Goal: Information Seeking & Learning: Check status

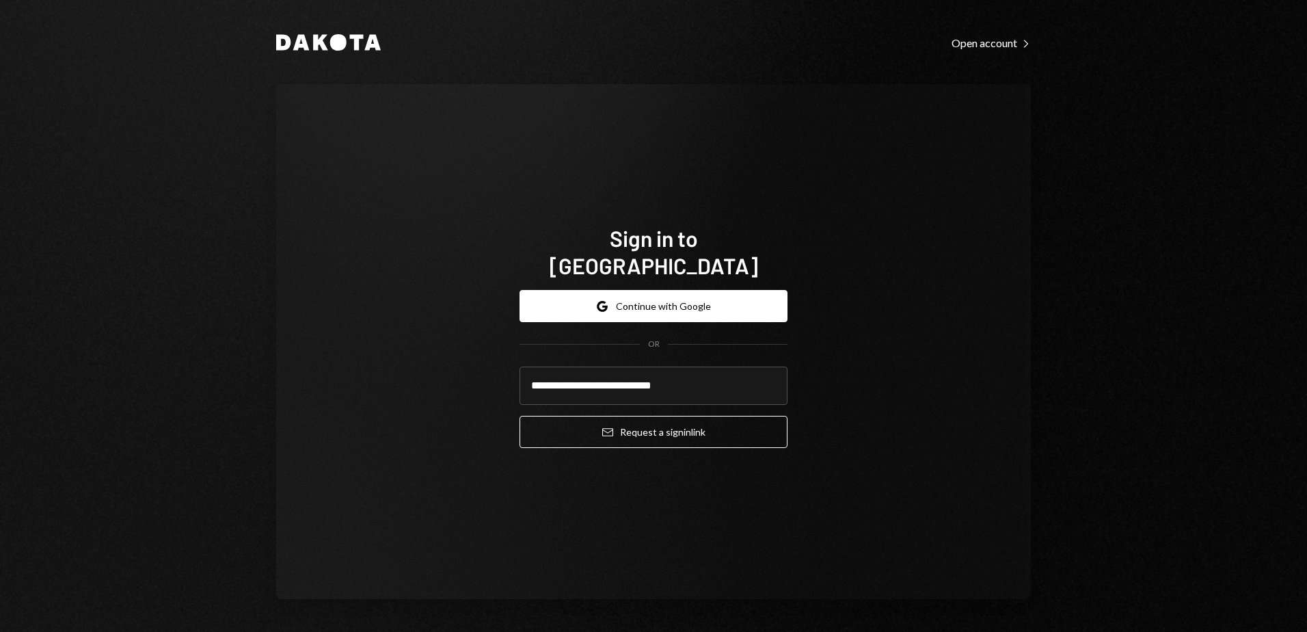
click at [350, 357] on div "**********" at bounding box center [653, 341] width 755 height 515
type input "**********"
click at [677, 424] on button "Email Request a sign in link" at bounding box center [653, 432] width 268 height 32
type input "**********"
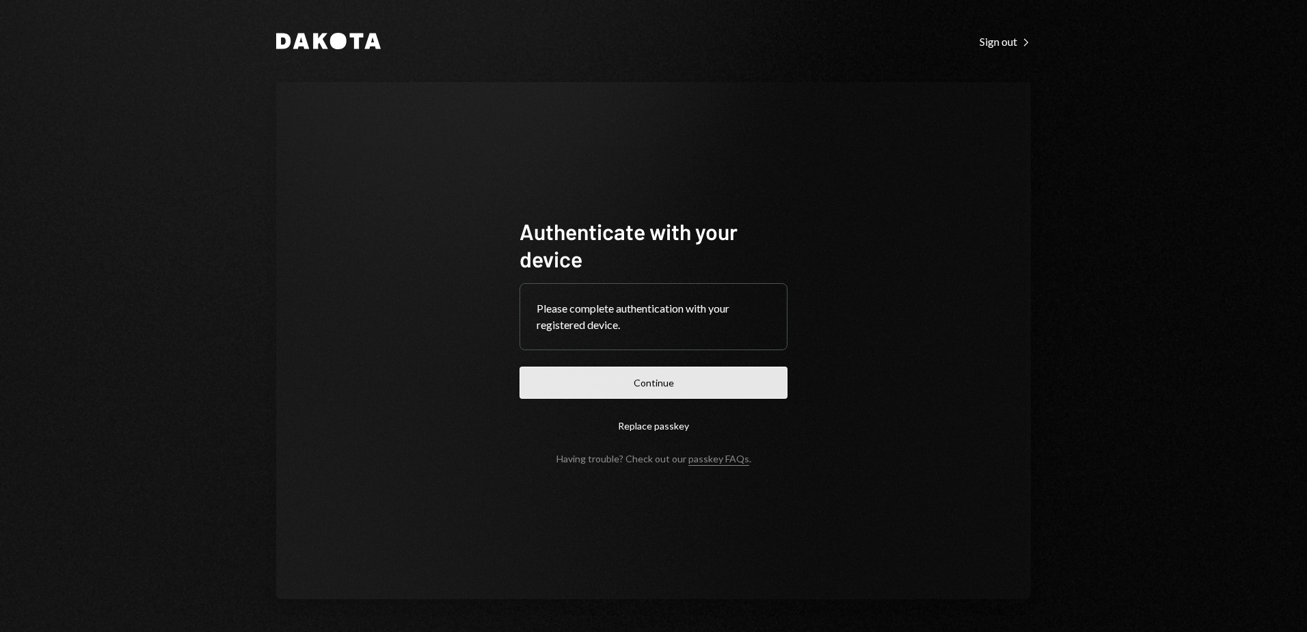
click at [683, 378] on button "Continue" at bounding box center [653, 382] width 268 height 32
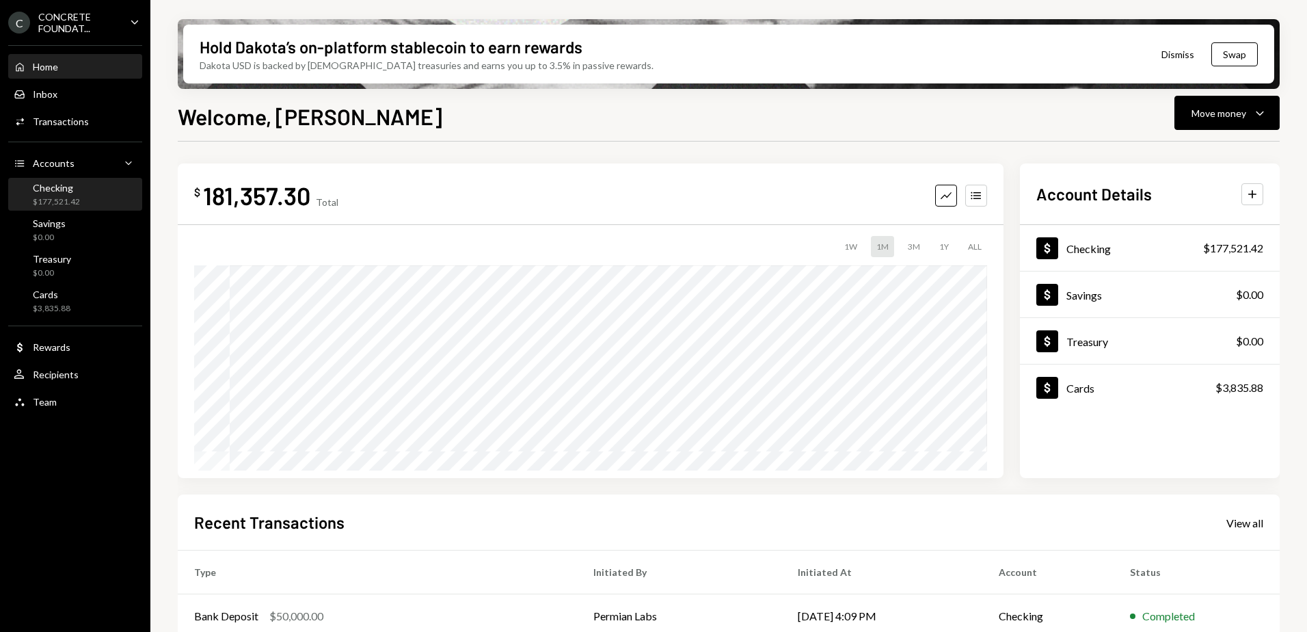
click at [69, 192] on div "Checking" at bounding box center [56, 188] width 47 height 12
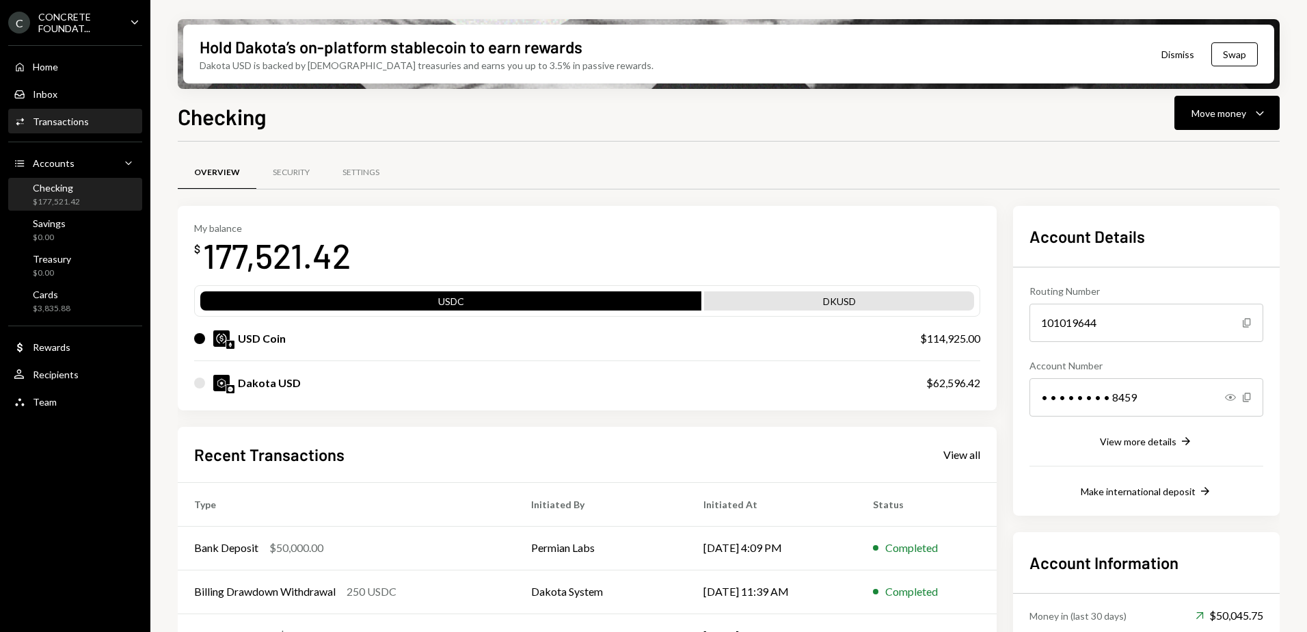
click at [62, 124] on div "Transactions" at bounding box center [61, 122] width 56 height 12
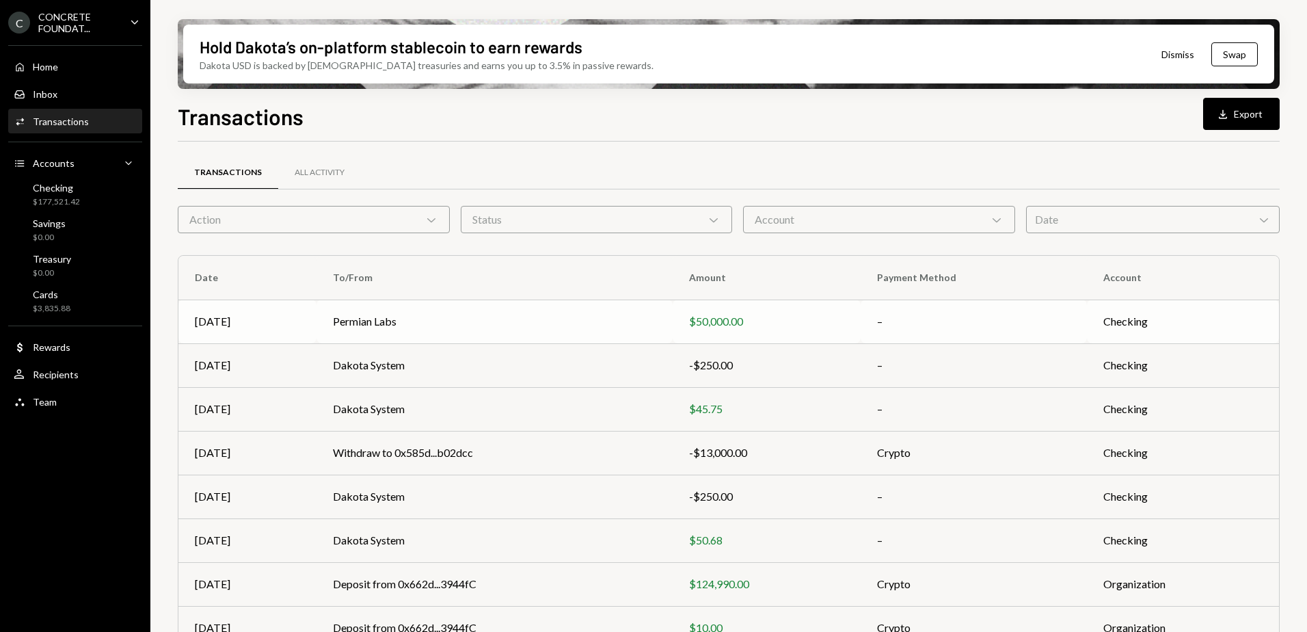
drag, startPoint x: 491, startPoint y: 325, endPoint x: 513, endPoint y: 319, distance: 22.5
click at [491, 325] on td "Permian Labs" at bounding box center [494, 321] width 356 height 44
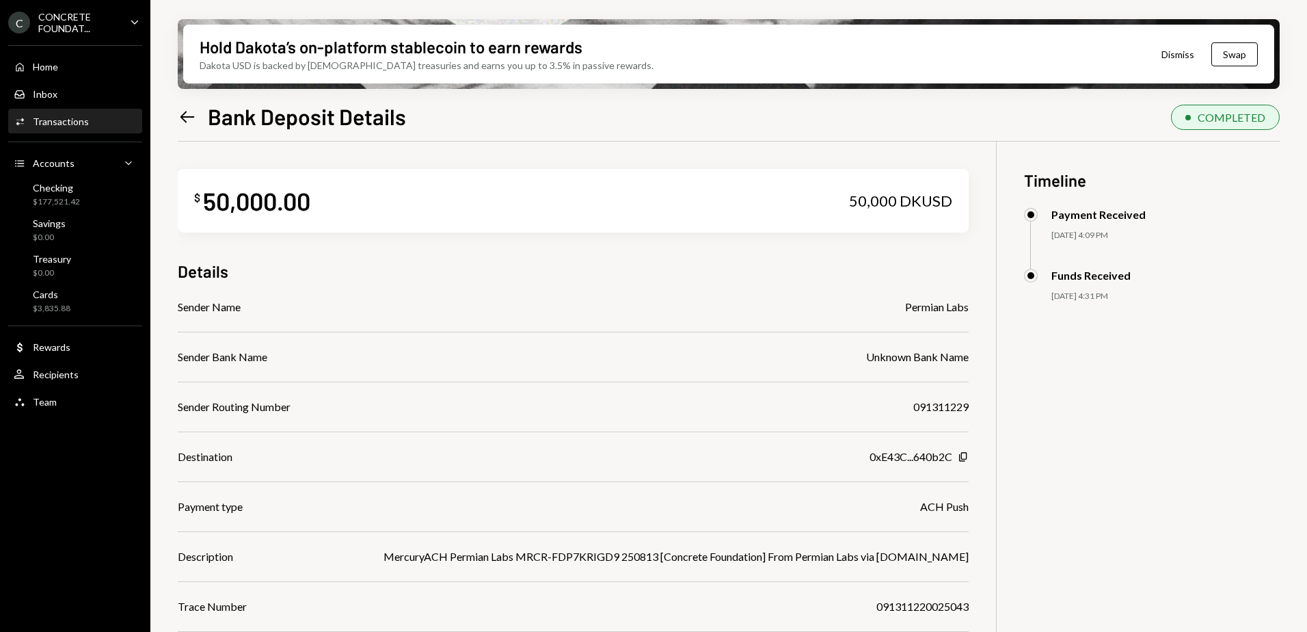
drag, startPoint x: 59, startPoint y: 190, endPoint x: 173, endPoint y: 232, distance: 121.5
click at [59, 190] on div "Checking" at bounding box center [56, 188] width 47 height 12
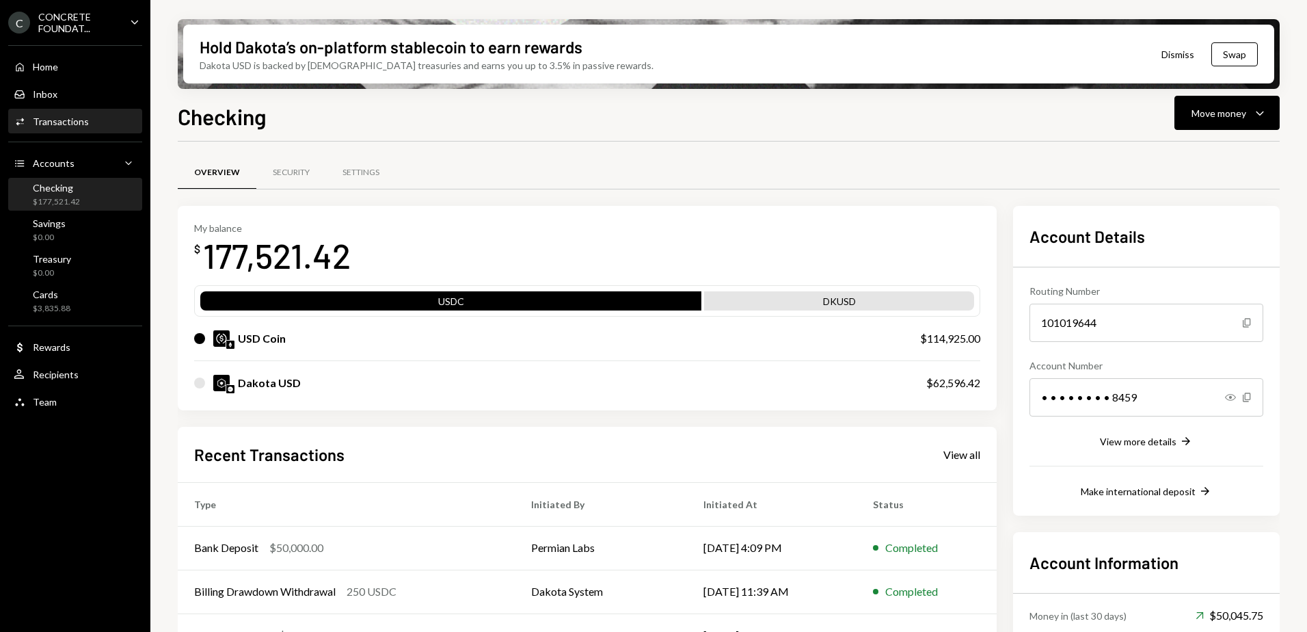
click at [77, 122] on div "Transactions" at bounding box center [61, 122] width 56 height 12
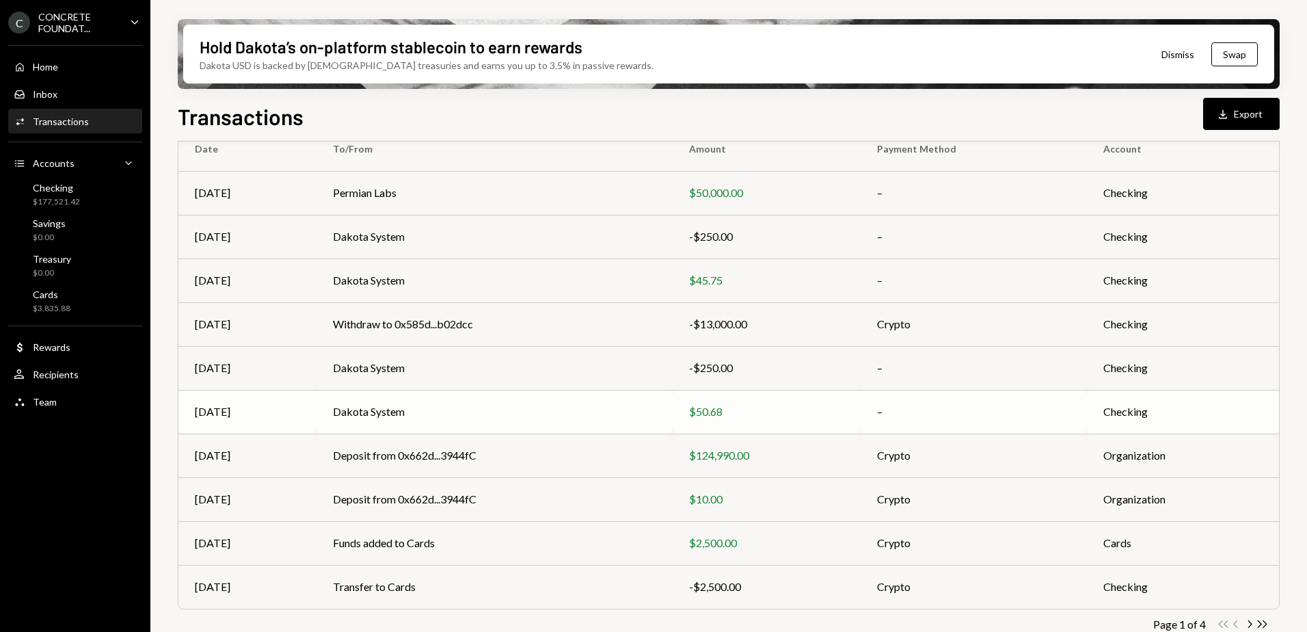
scroll to position [147, 0]
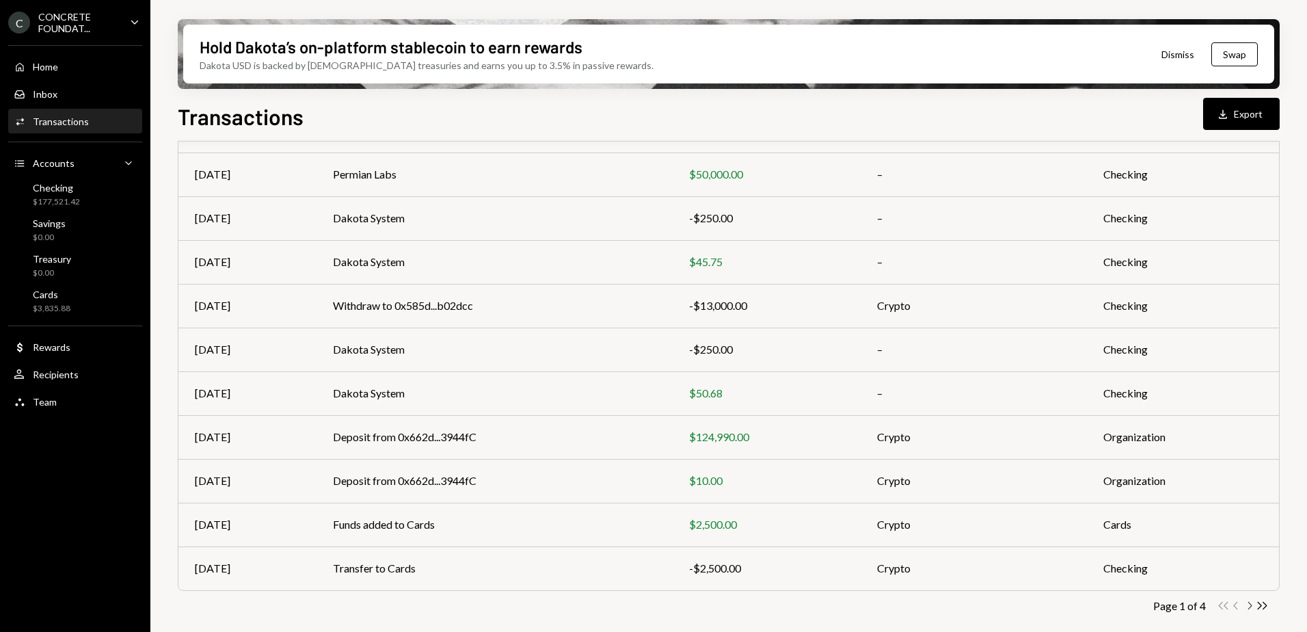
click at [1251, 603] on icon "Chevron Right" at bounding box center [1249, 605] width 13 height 13
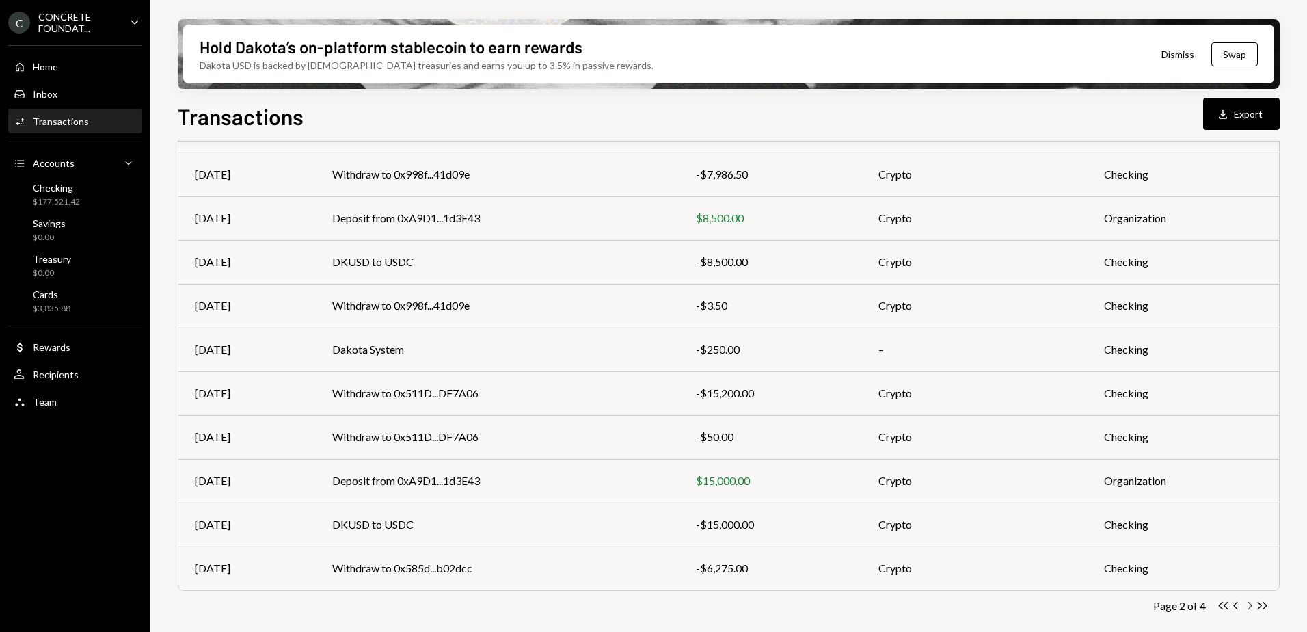
click at [1249, 609] on icon "Chevron Right" at bounding box center [1249, 605] width 13 height 13
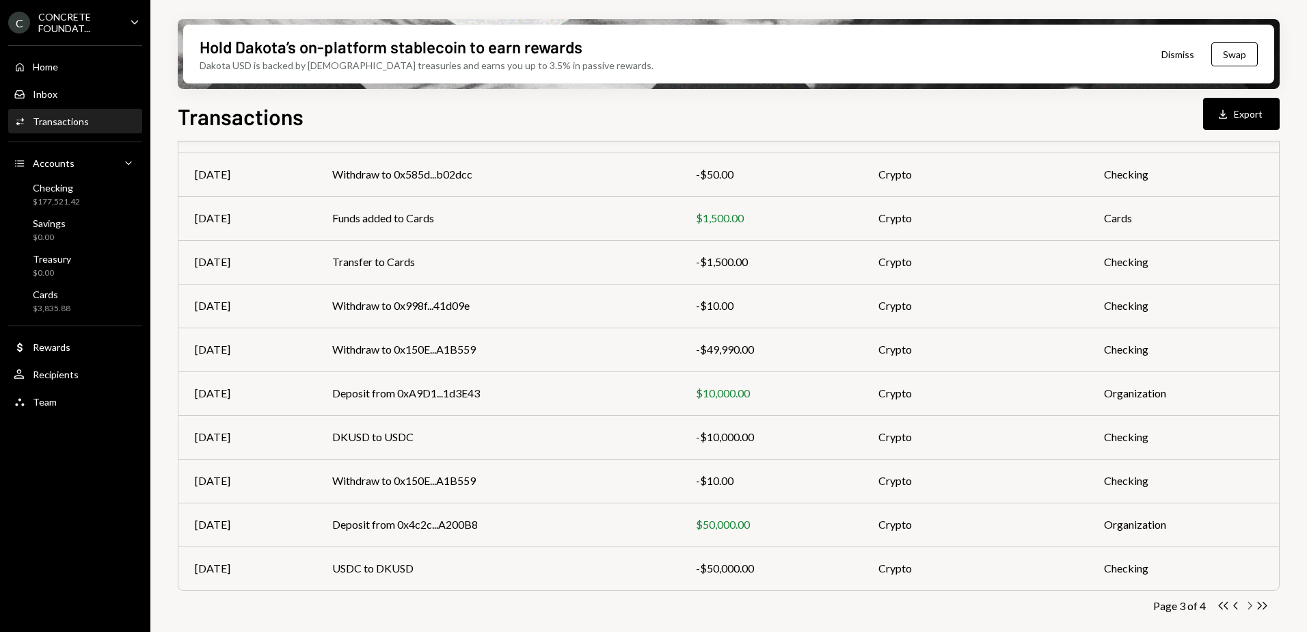
click at [1250, 606] on icon "button" at bounding box center [1250, 605] width 4 height 8
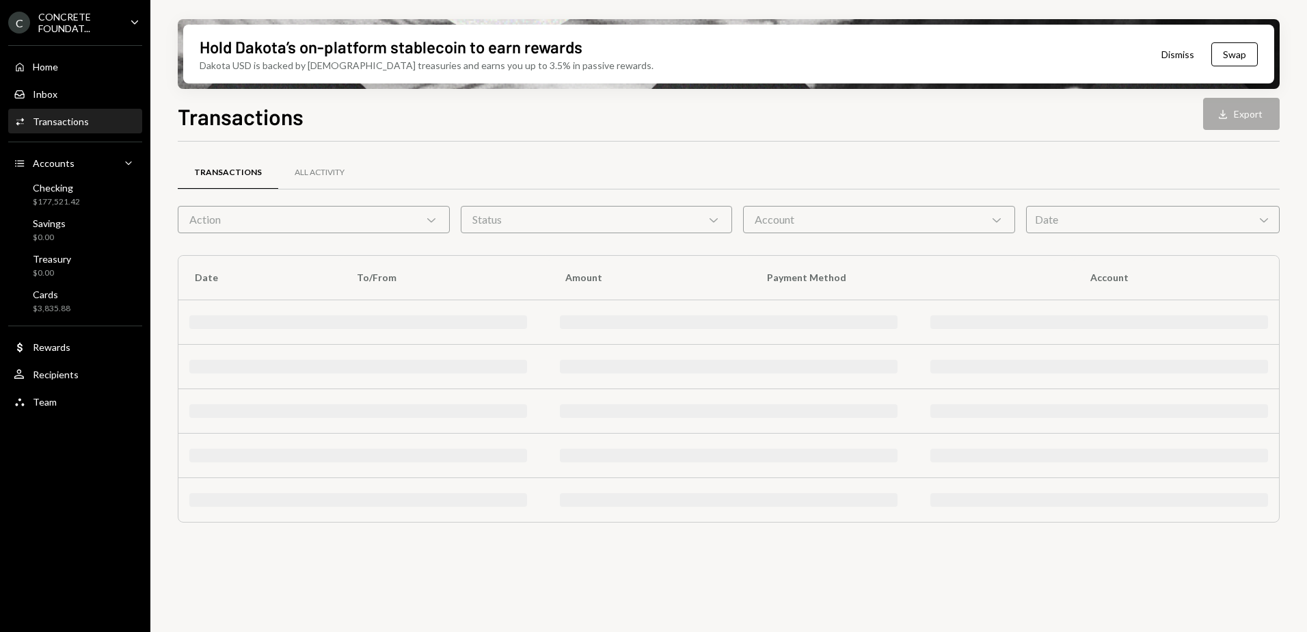
scroll to position [0, 0]
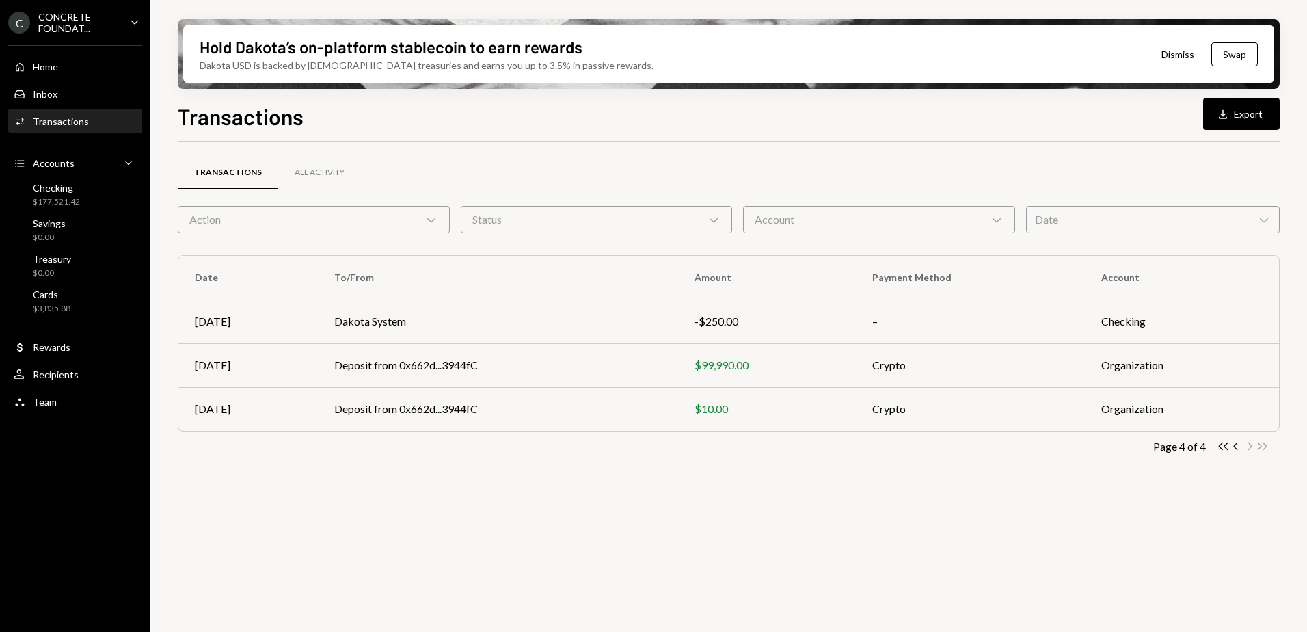
click at [125, 21] on div "C CONCRETE FOUNDAT... Caret Down" at bounding box center [75, 22] width 150 height 23
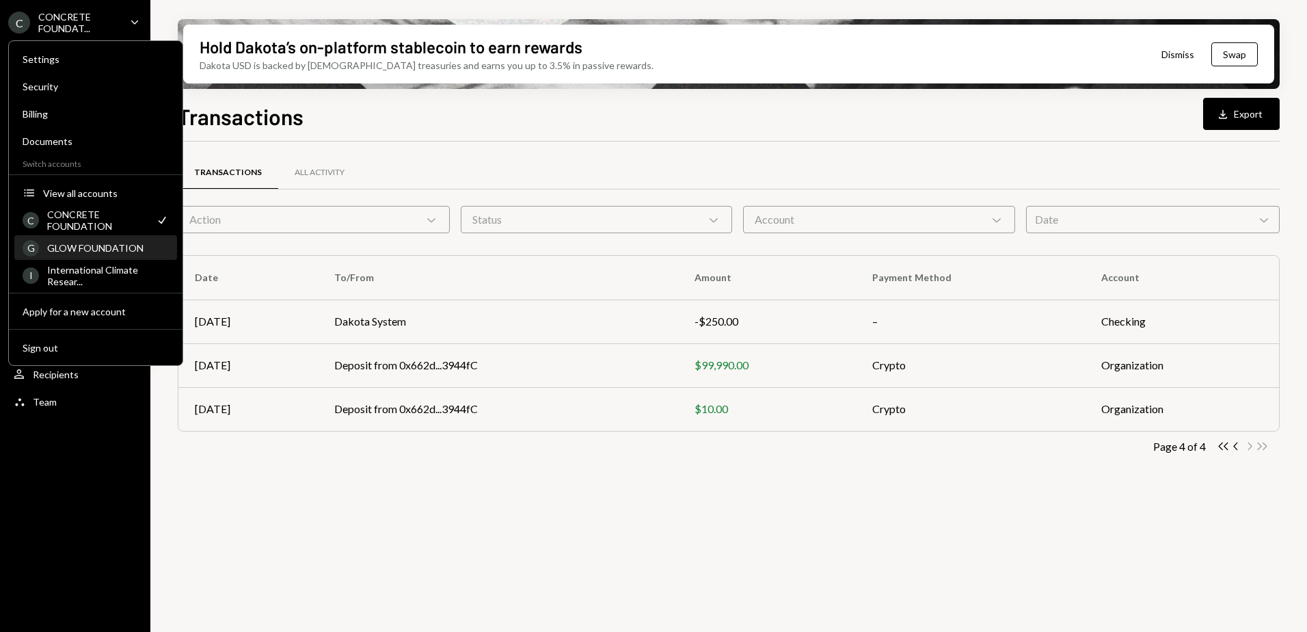
click at [98, 248] on div "GLOW FOUNDATION" at bounding box center [108, 248] width 122 height 12
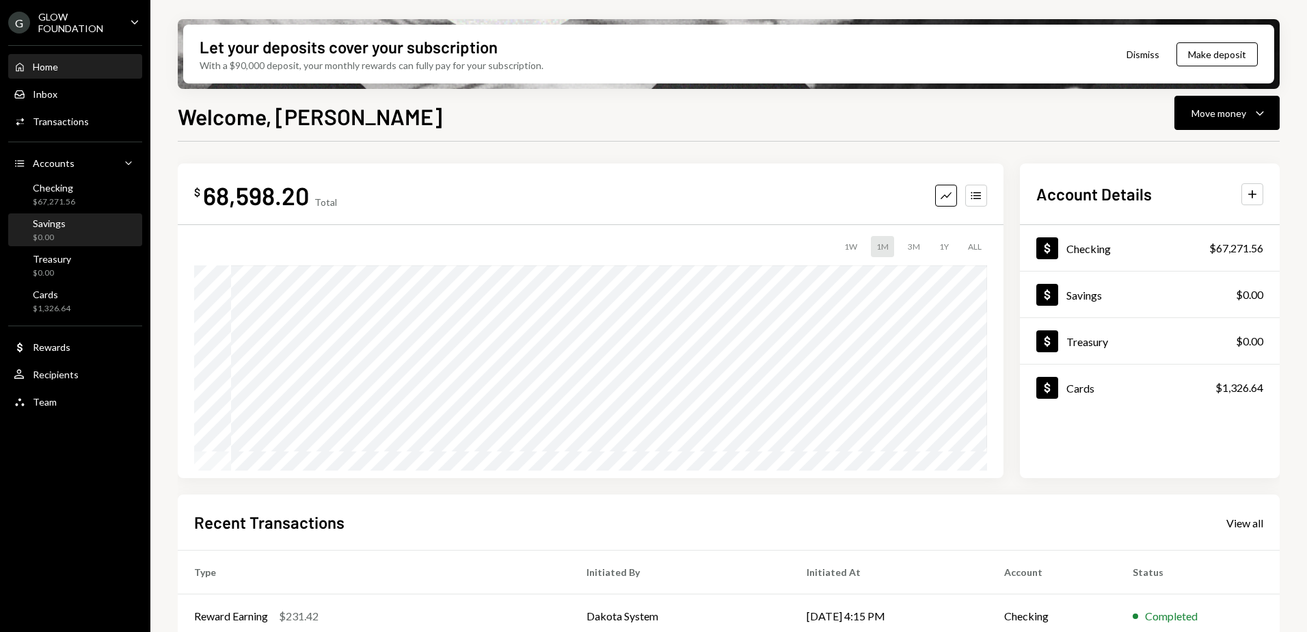
drag, startPoint x: 57, startPoint y: 191, endPoint x: 131, endPoint y: 221, distance: 79.1
click at [57, 191] on div "Checking" at bounding box center [54, 188] width 42 height 12
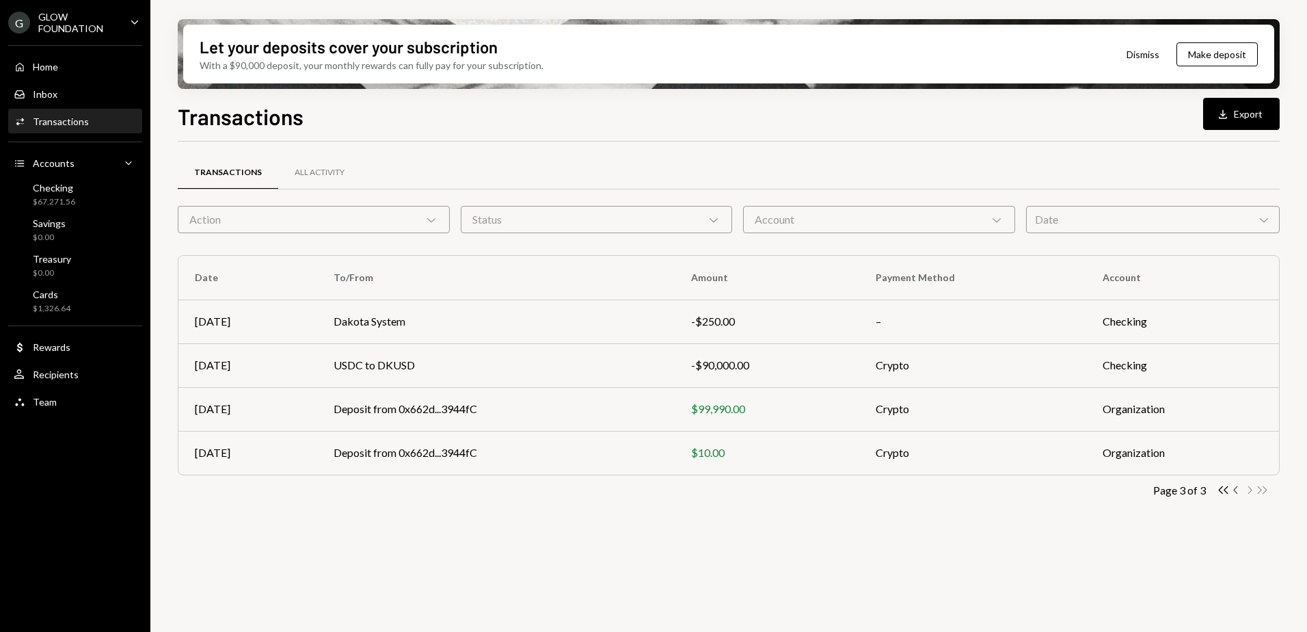
click at [1236, 491] on icon "button" at bounding box center [1235, 490] width 4 height 8
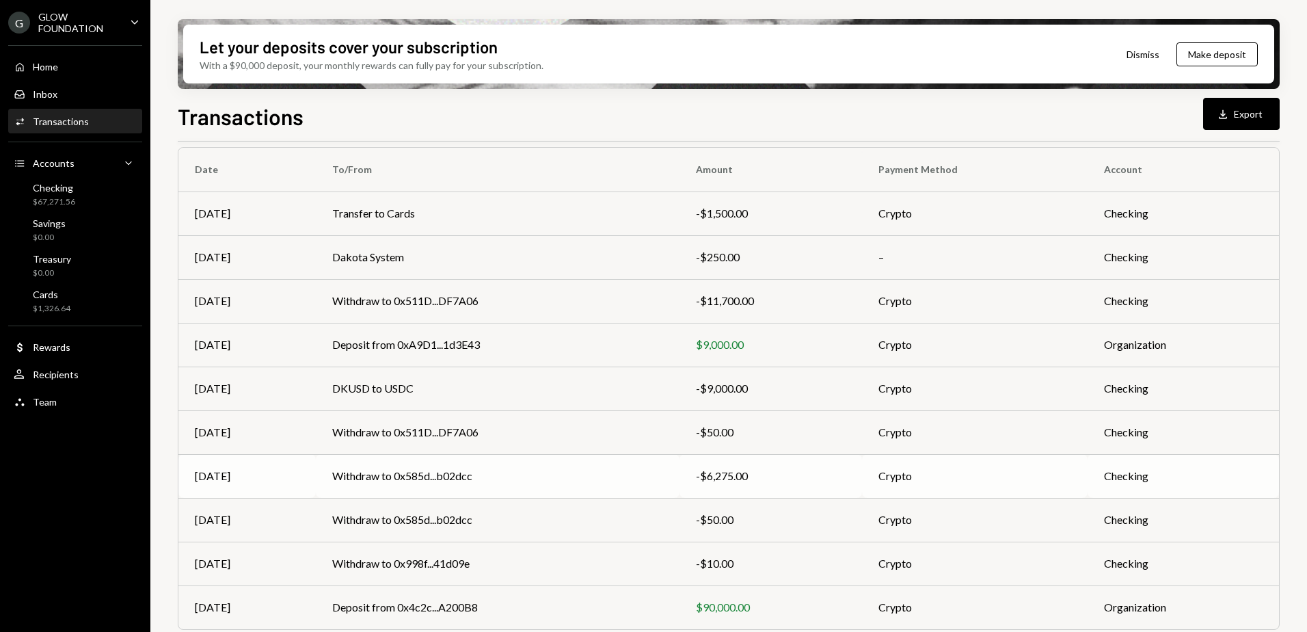
scroll to position [147, 0]
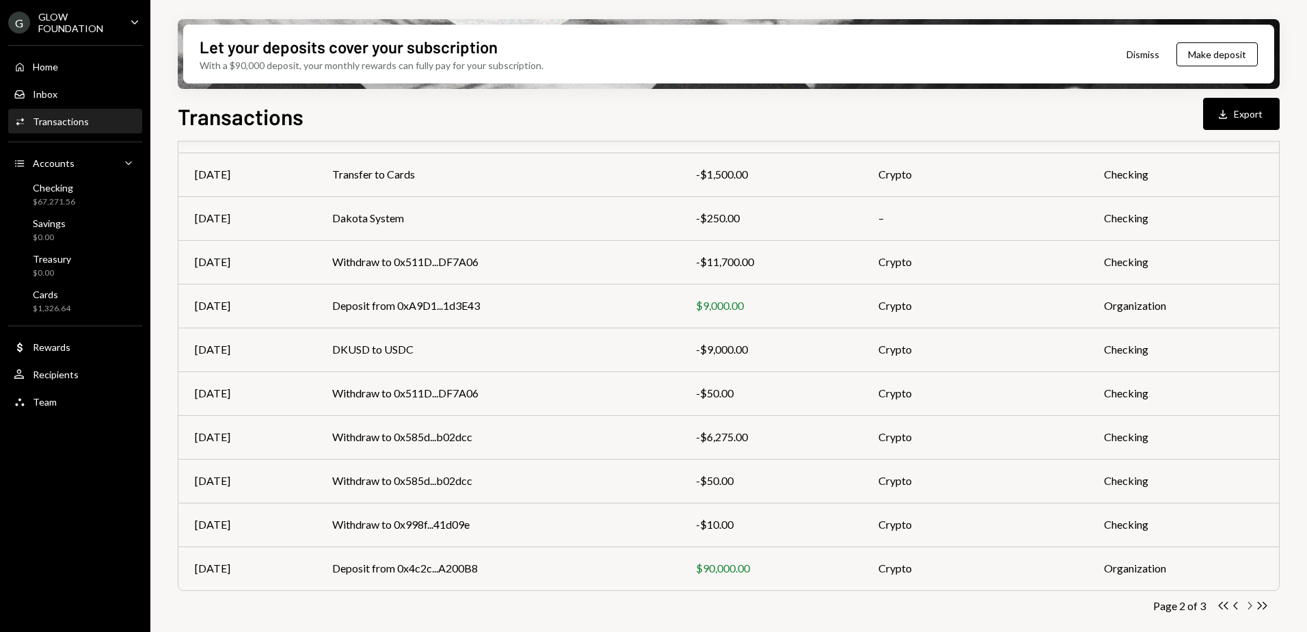
click at [1251, 608] on icon "Chevron Right" at bounding box center [1249, 605] width 13 height 13
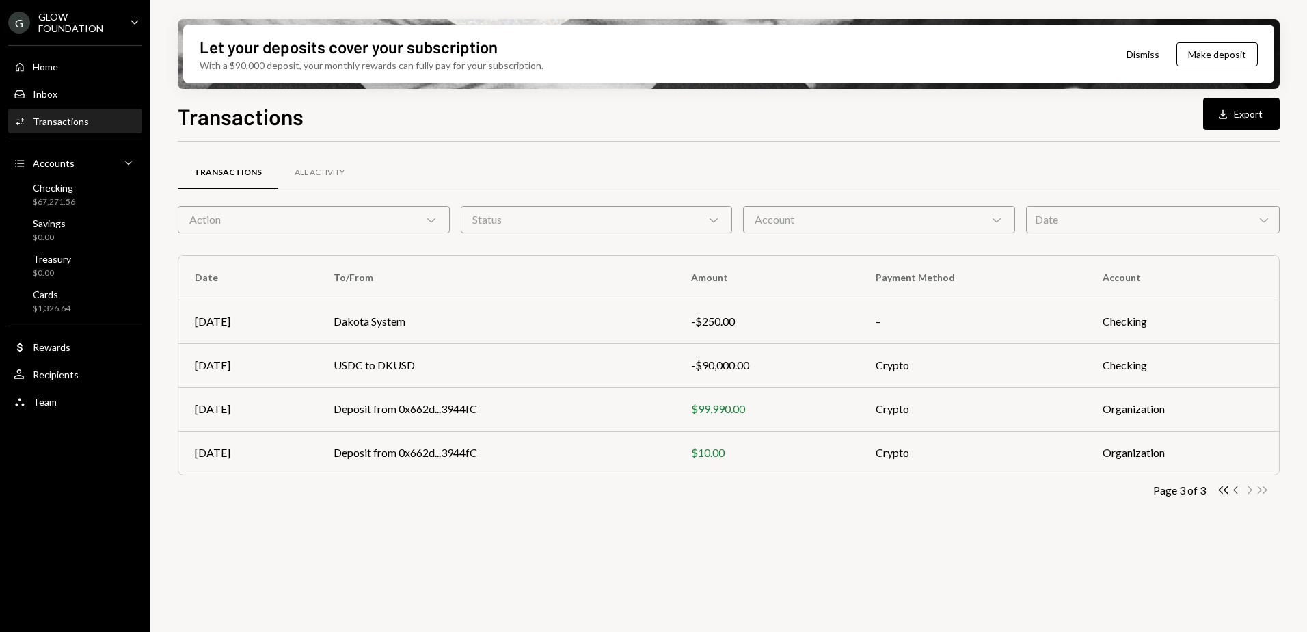
click at [1237, 490] on icon "Chevron Left" at bounding box center [1236, 489] width 13 height 13
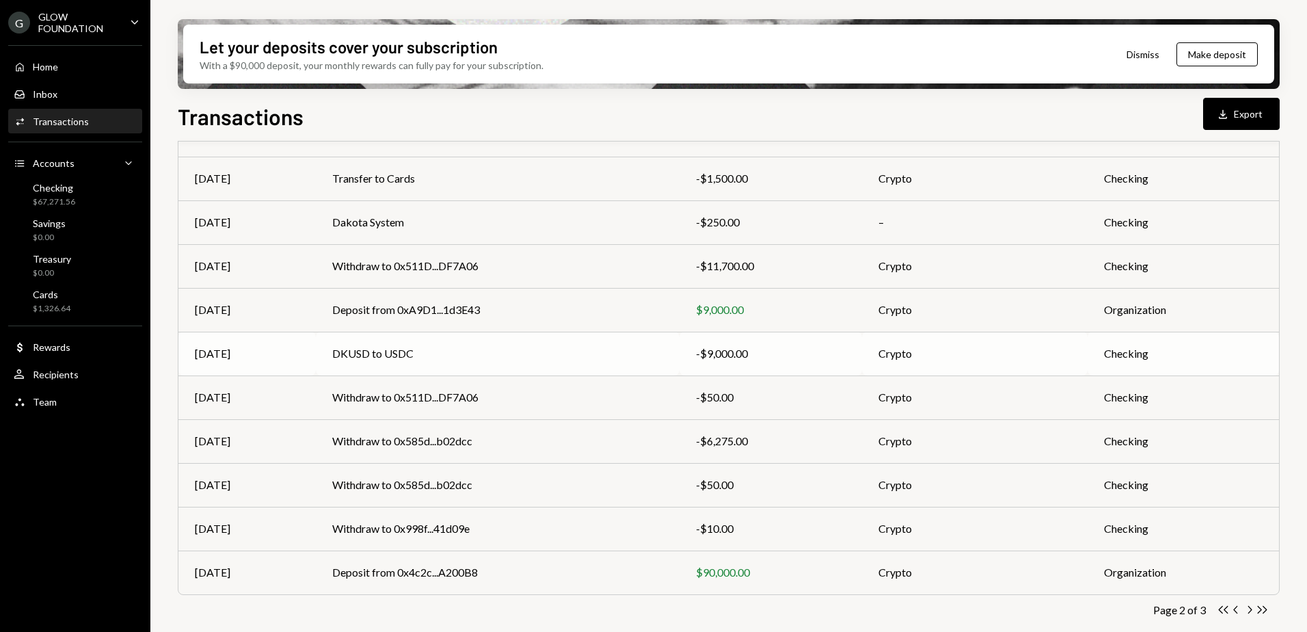
scroll to position [147, 0]
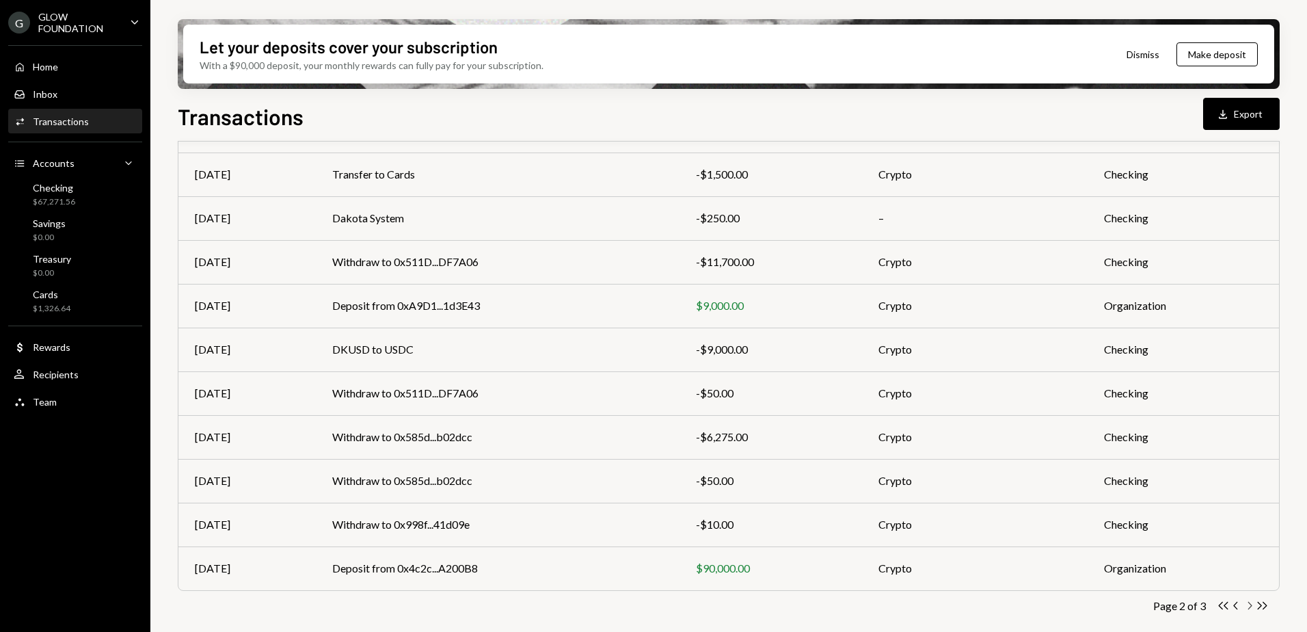
click at [1245, 606] on icon "Chevron Right" at bounding box center [1249, 605] width 13 height 13
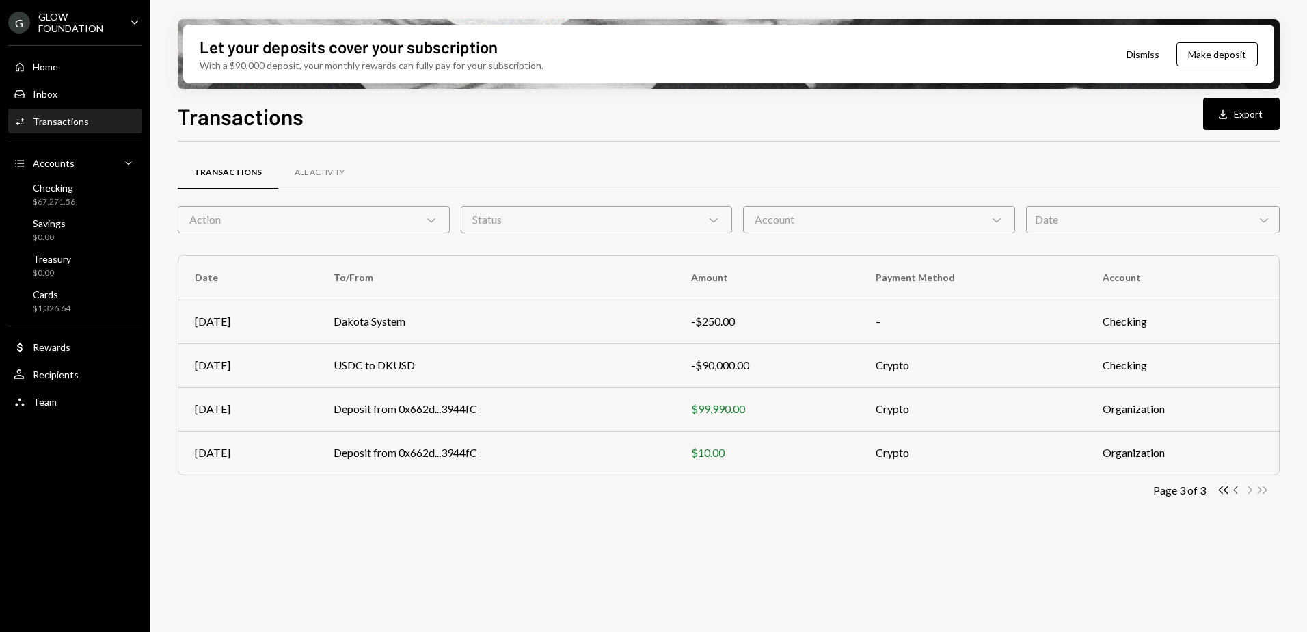
click at [1235, 489] on icon "Chevron Left" at bounding box center [1236, 489] width 13 height 13
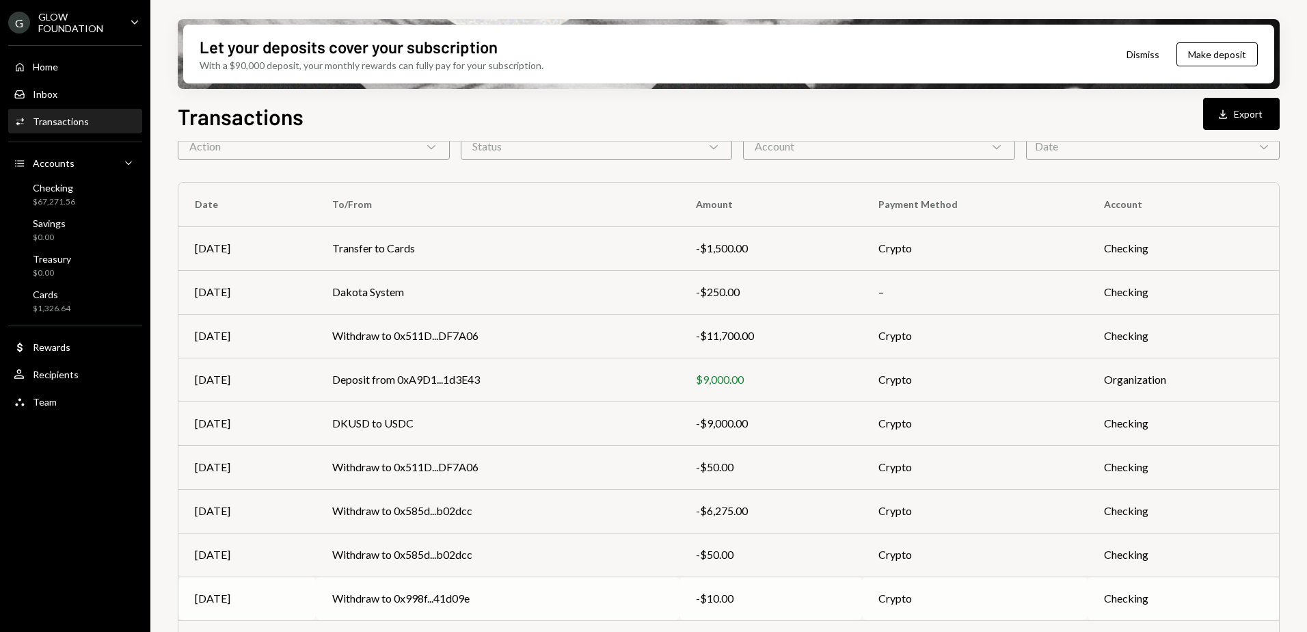
scroll to position [147, 0]
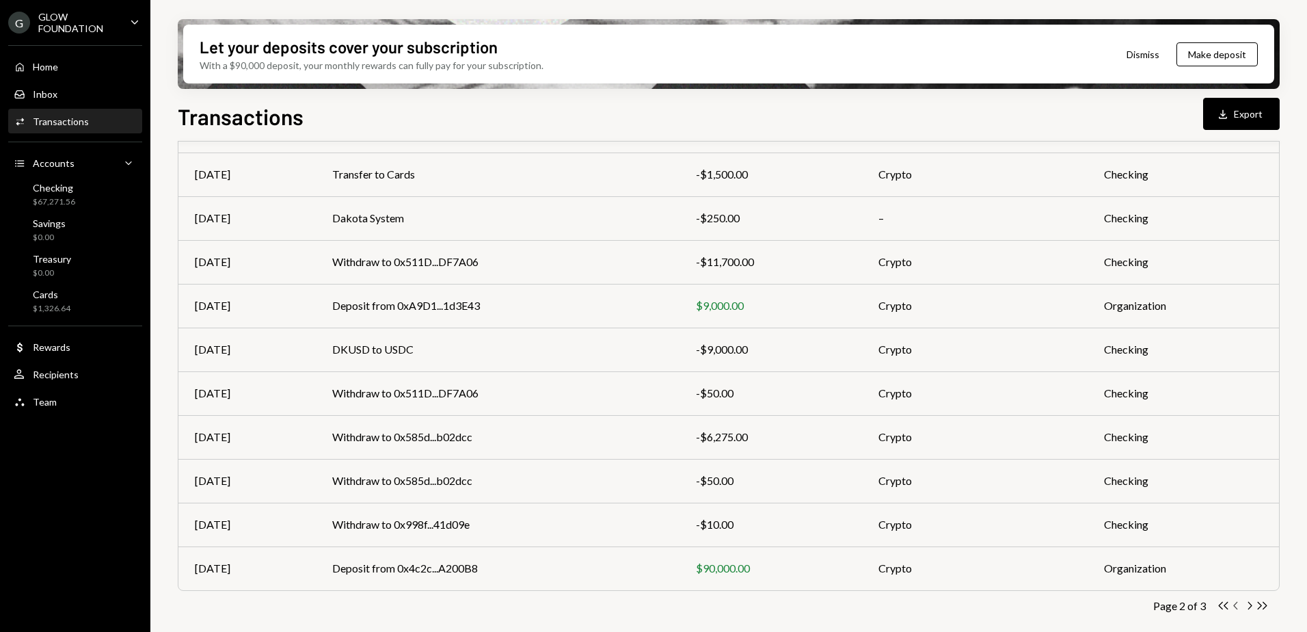
click at [1236, 608] on icon "Chevron Left" at bounding box center [1236, 605] width 13 height 13
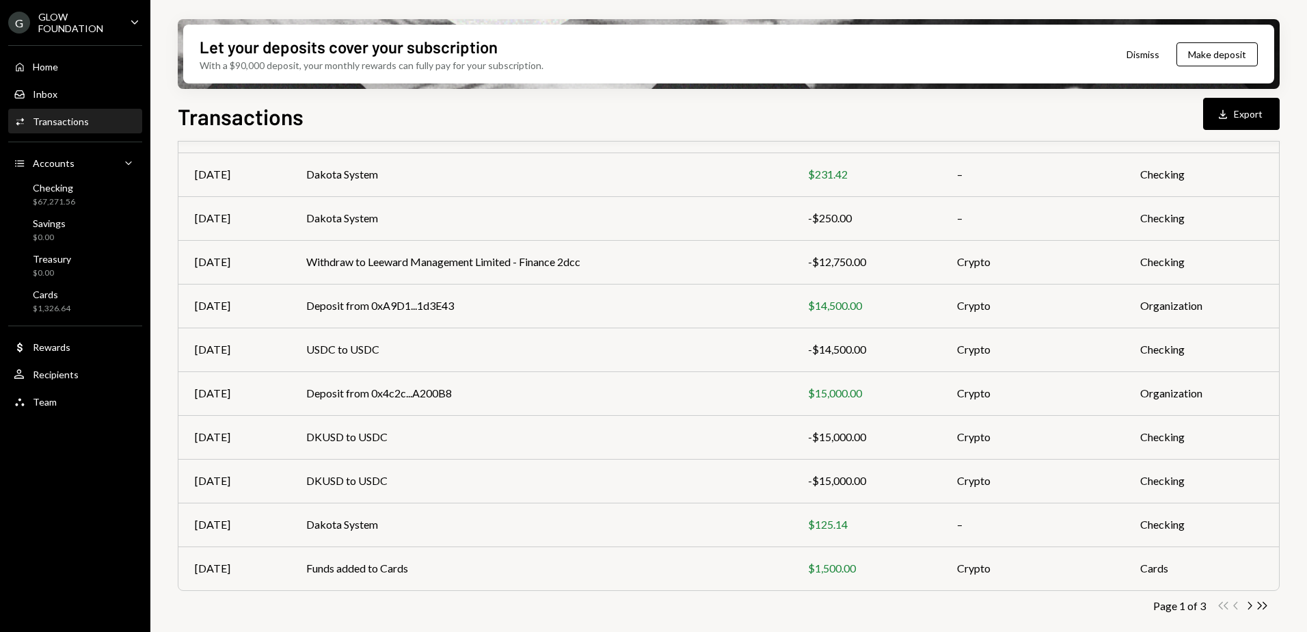
click at [131, 27] on icon "Caret Down" at bounding box center [134, 21] width 15 height 15
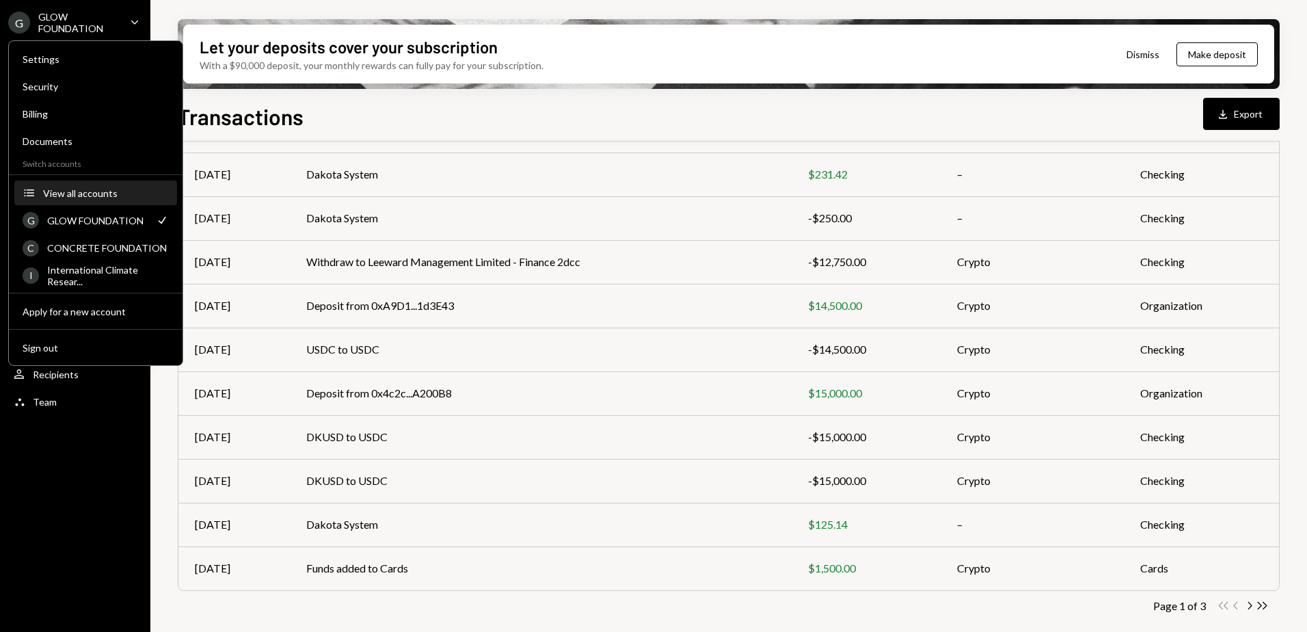
click at [113, 197] on div "View all accounts" at bounding box center [106, 193] width 126 height 12
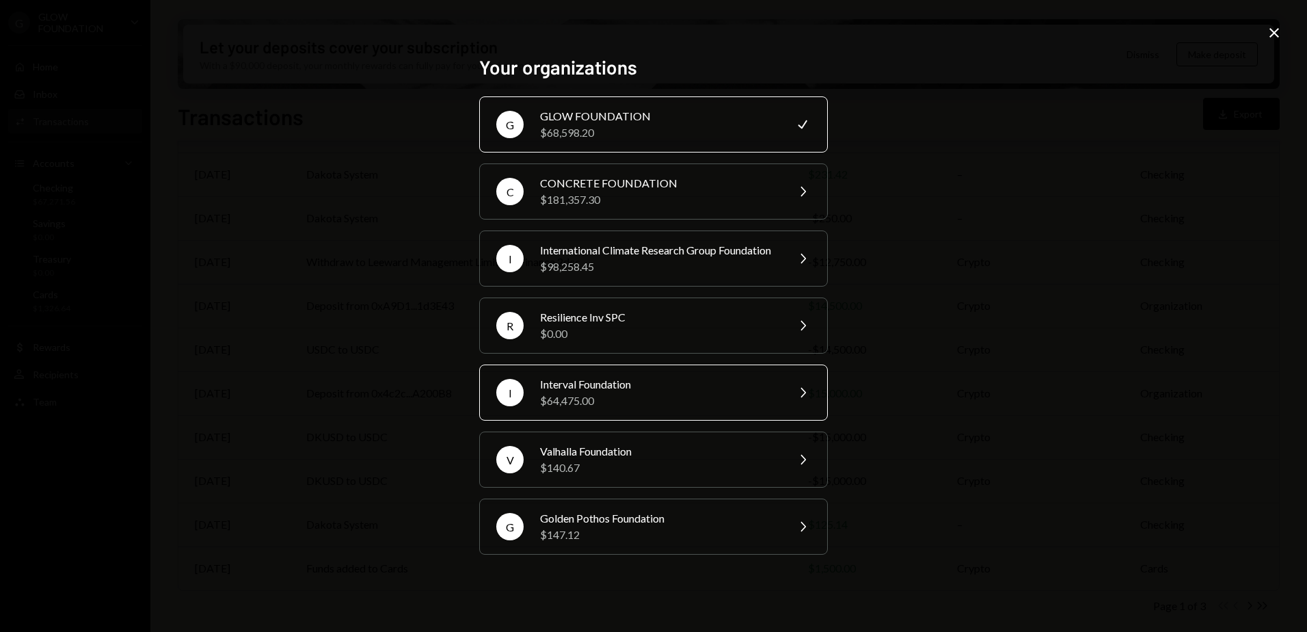
click at [627, 401] on div "$64,475.00" at bounding box center [659, 400] width 238 height 16
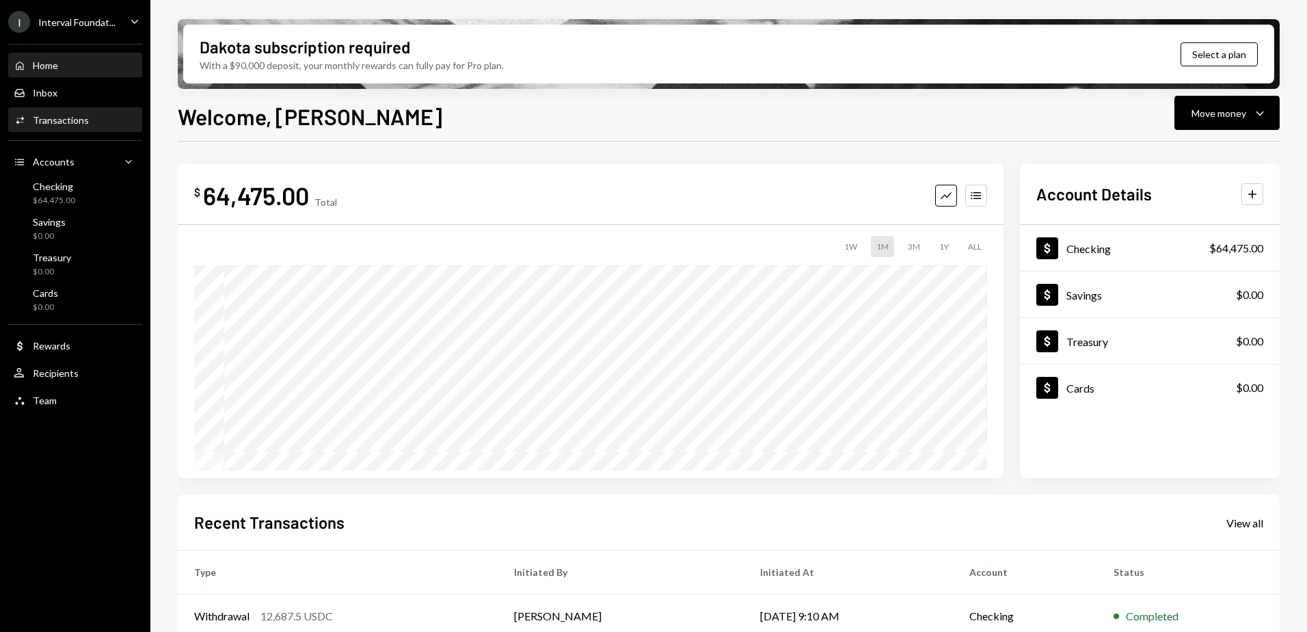
click at [75, 115] on div "Transactions" at bounding box center [61, 120] width 56 height 12
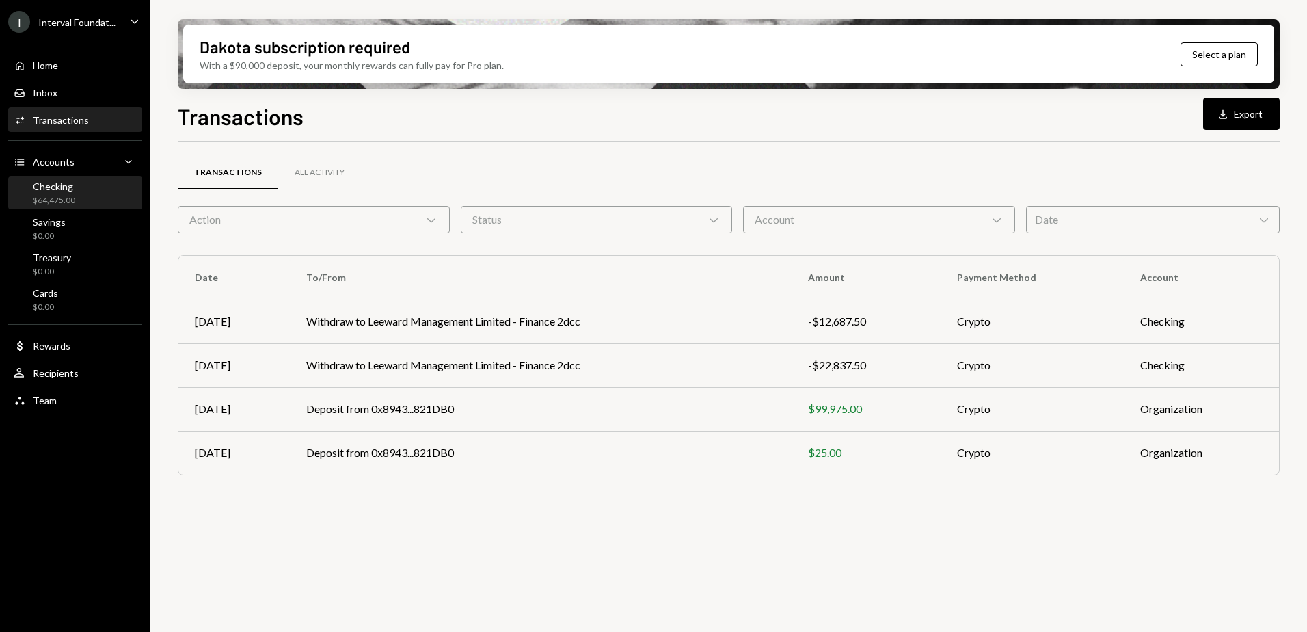
click at [60, 191] on div "Checking" at bounding box center [54, 186] width 42 height 12
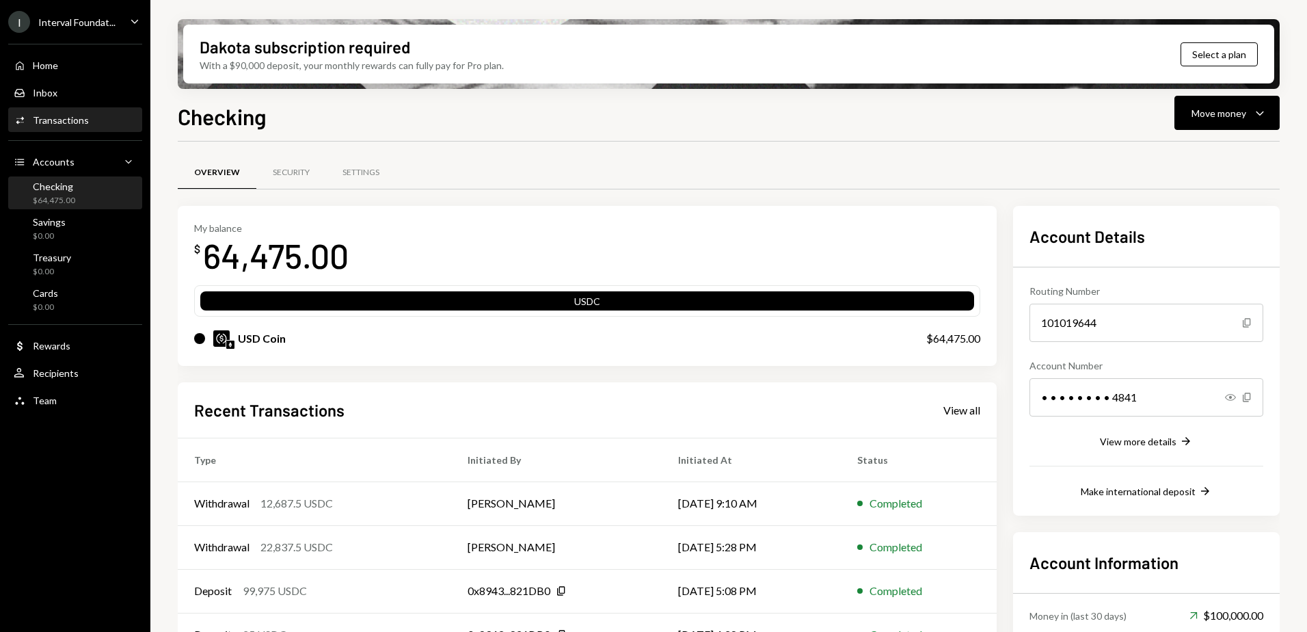
click at [76, 113] on div "Activities Transactions" at bounding box center [75, 120] width 123 height 23
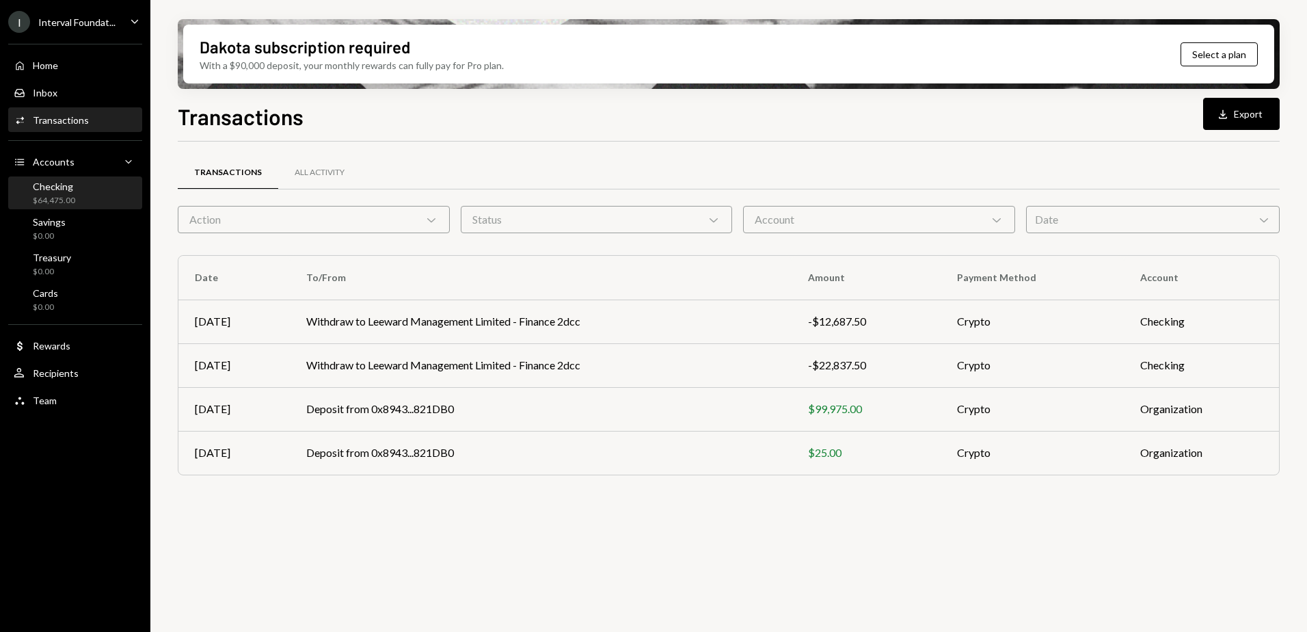
click at [65, 185] on div "Checking" at bounding box center [54, 186] width 42 height 12
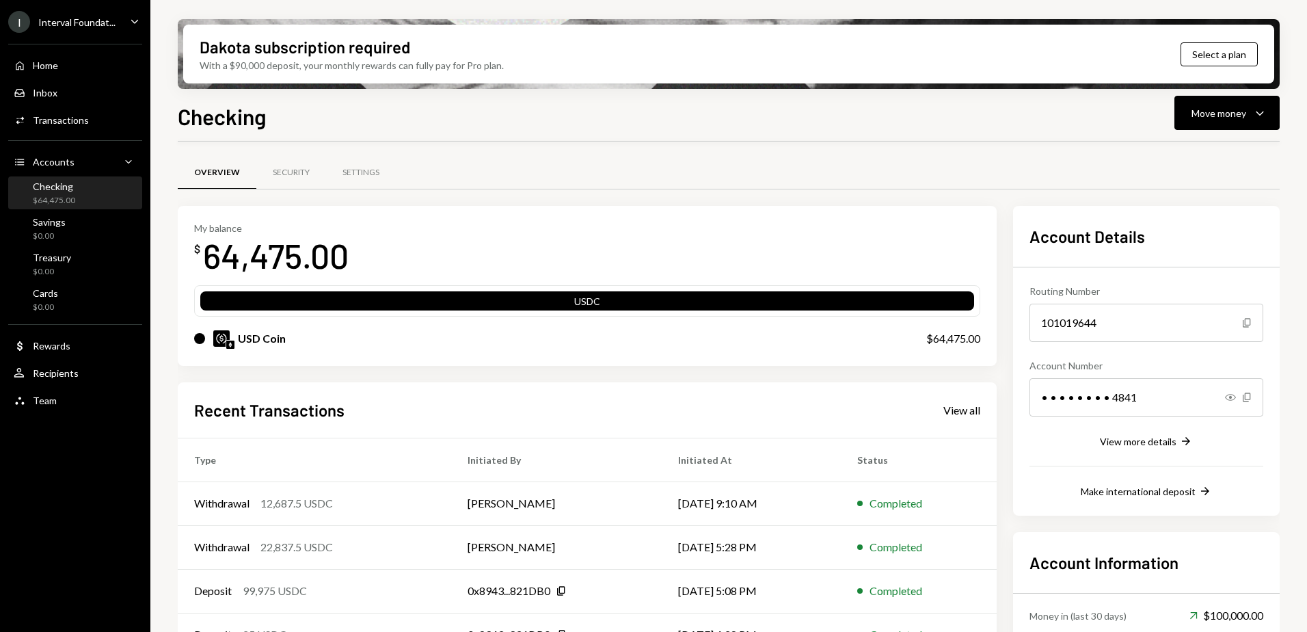
scroll to position [68, 0]
